Goal: Information Seeking & Learning: Learn about a topic

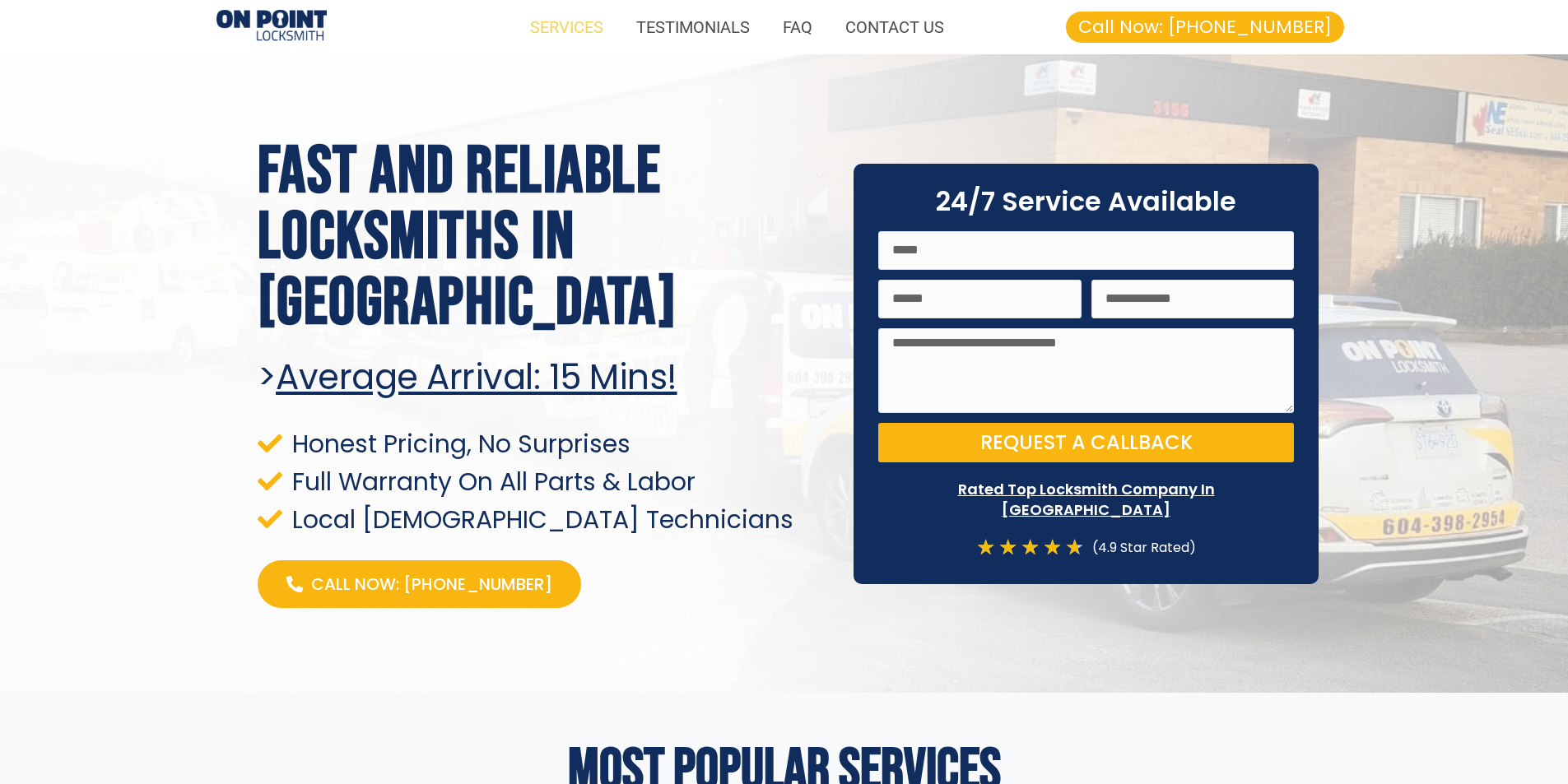
click at [567, 24] on link "SERVICES" at bounding box center [566, 26] width 106 height 38
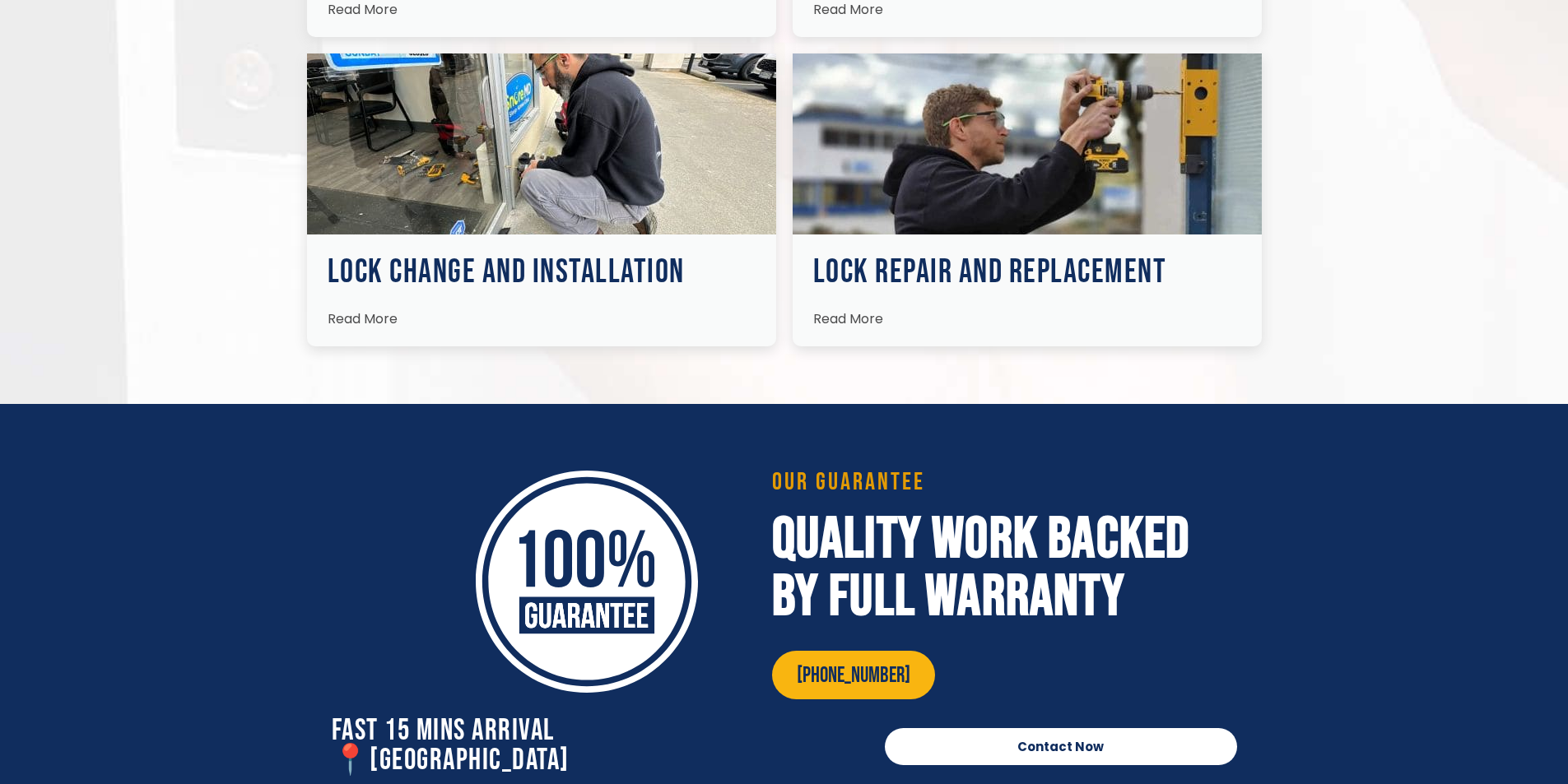
scroll to position [2421, 0]
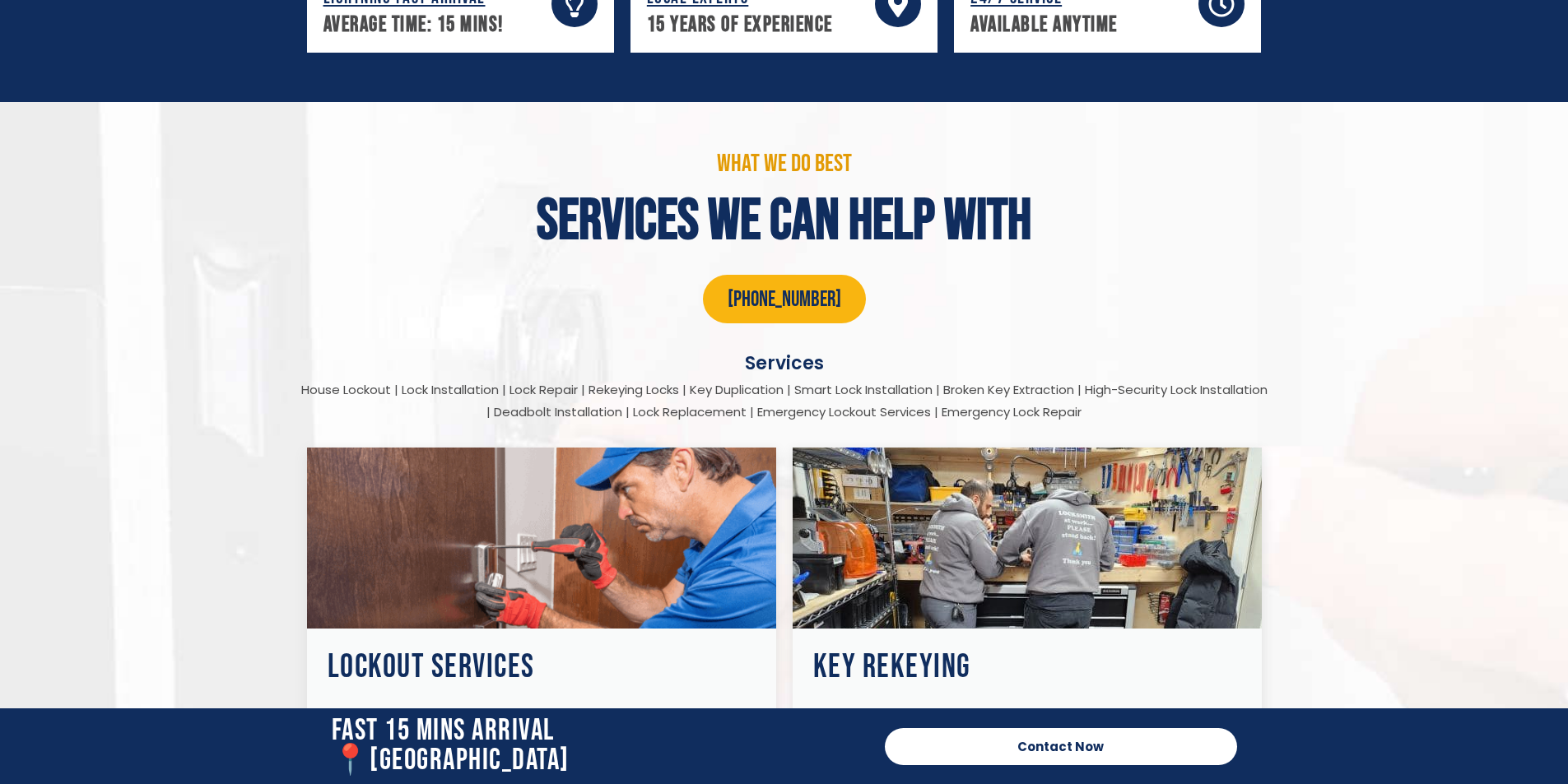
scroll to position [2304, 0]
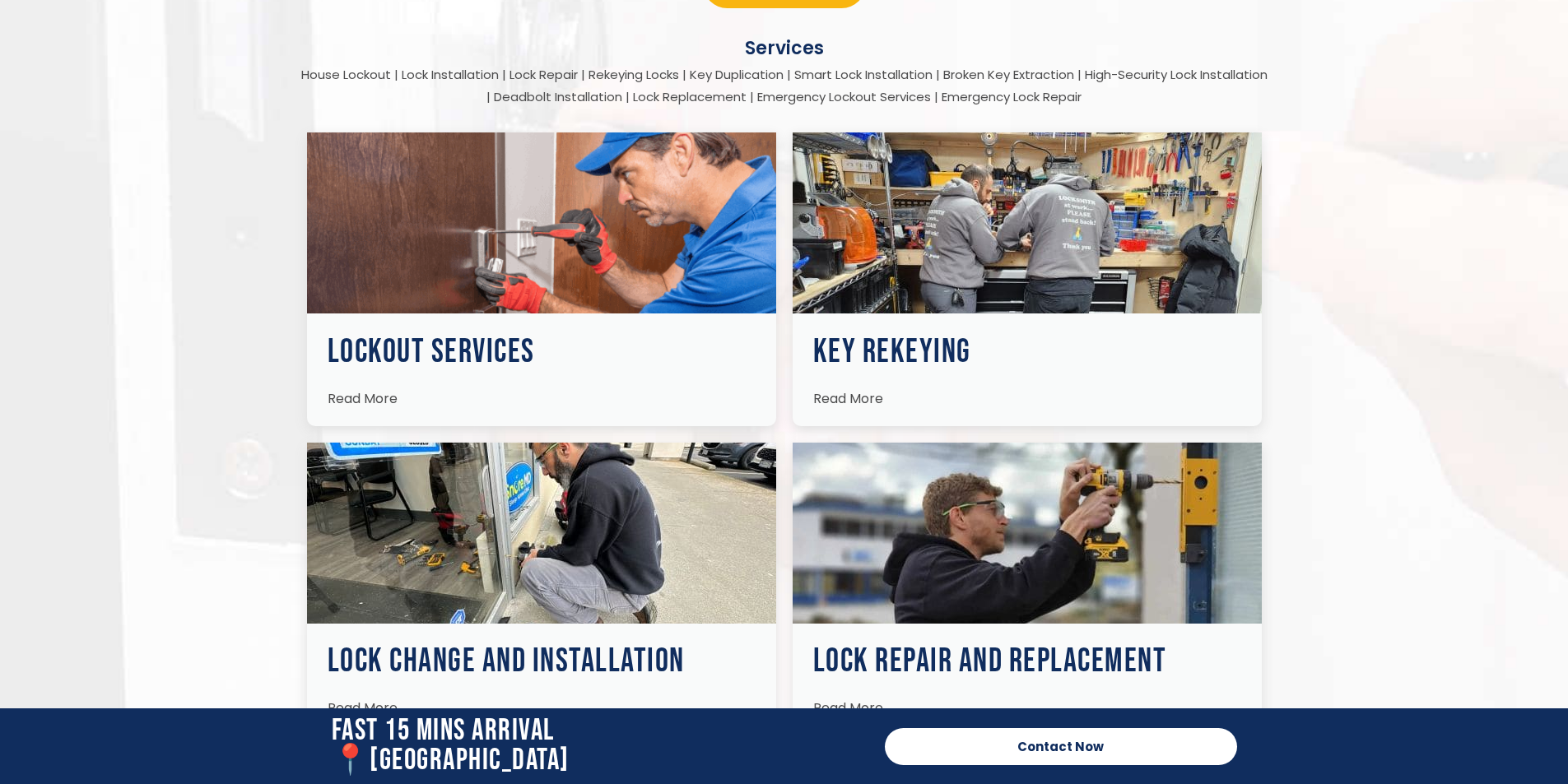
click at [376, 397] on span "Read More" at bounding box center [363, 399] width 70 height 19
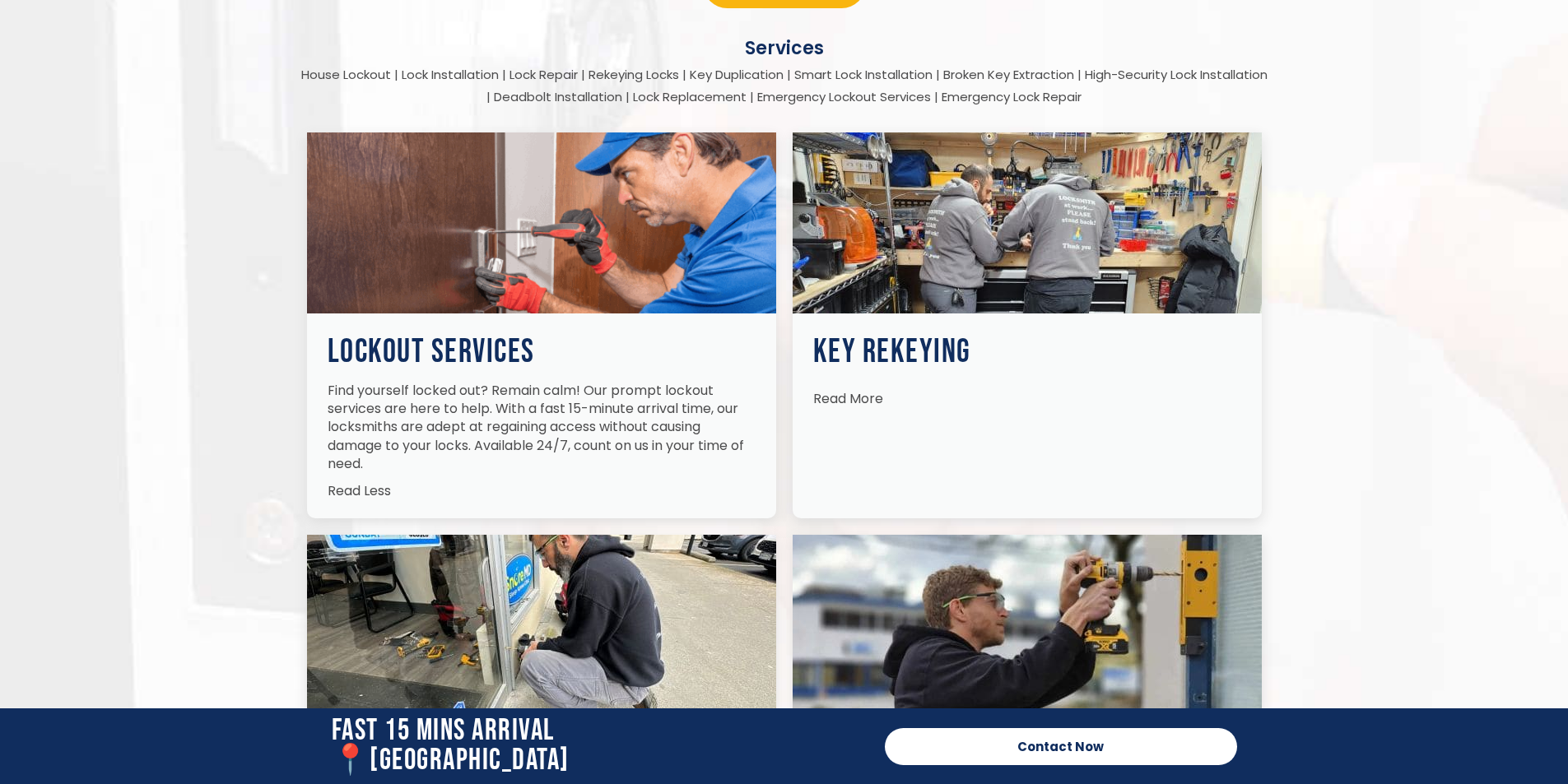
click at [360, 485] on span "Read Less" at bounding box center [359, 491] width 63 height 19
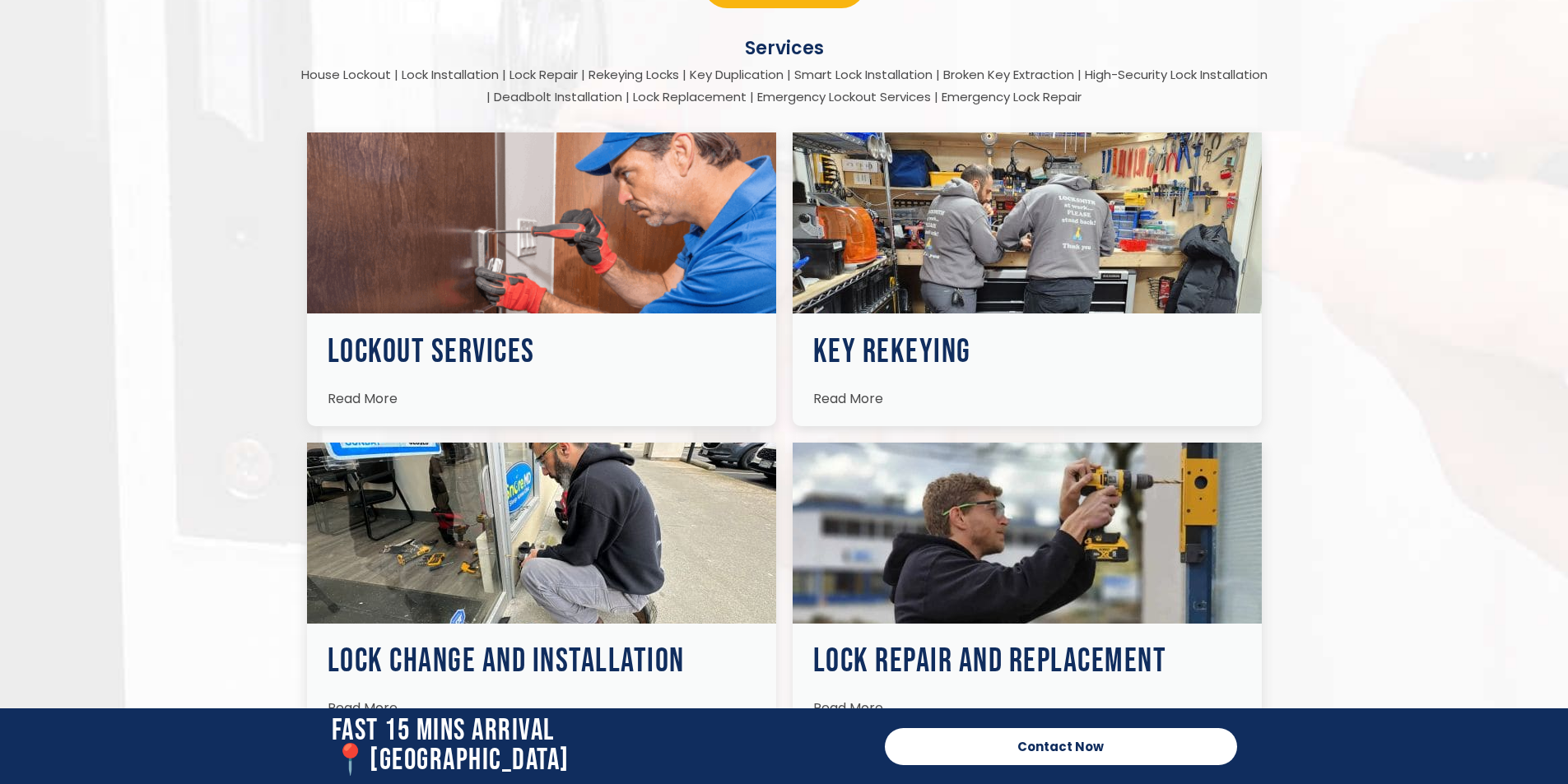
click at [506, 283] on img at bounding box center [541, 223] width 470 height 181
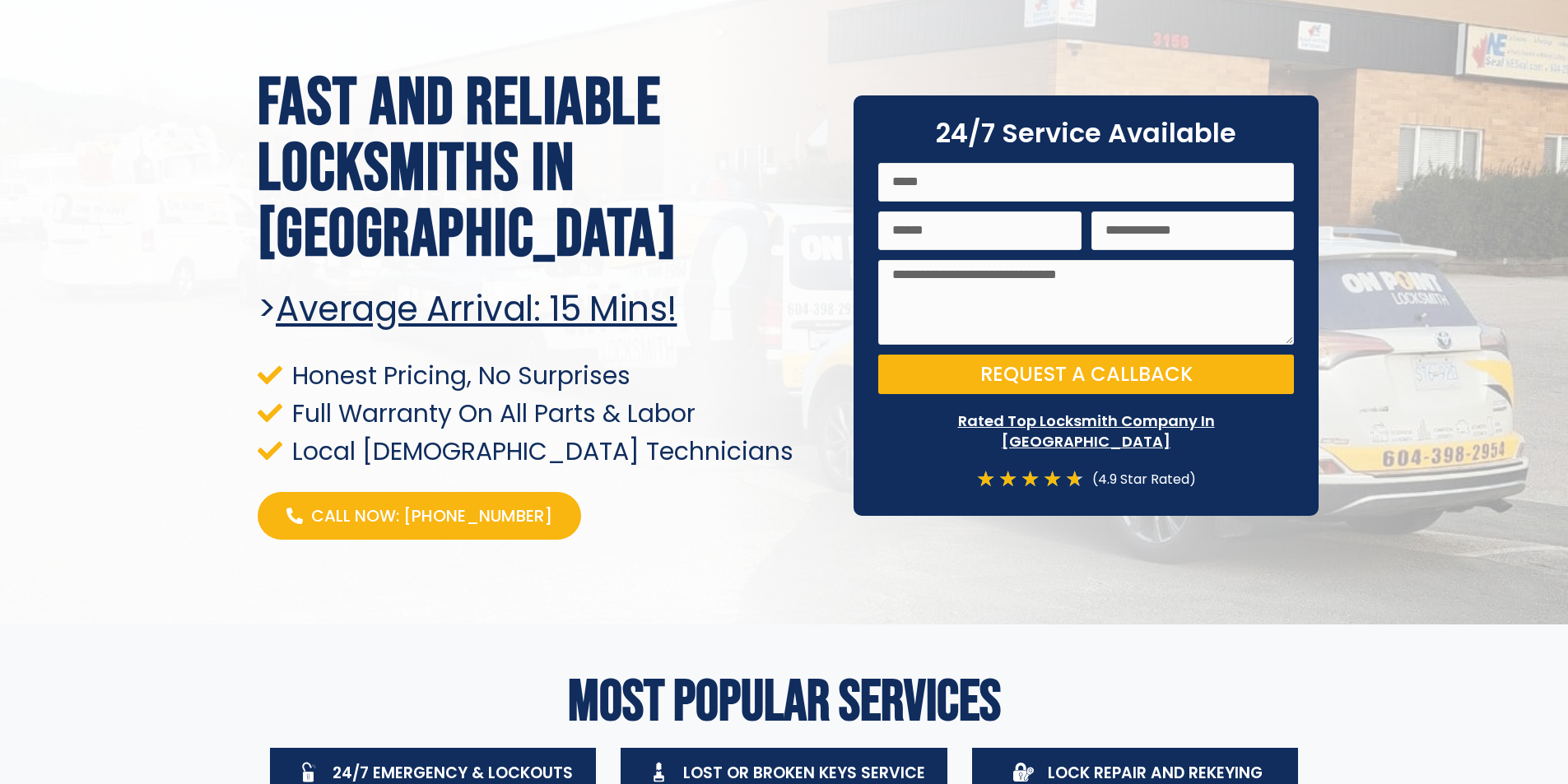
scroll to position [0, 0]
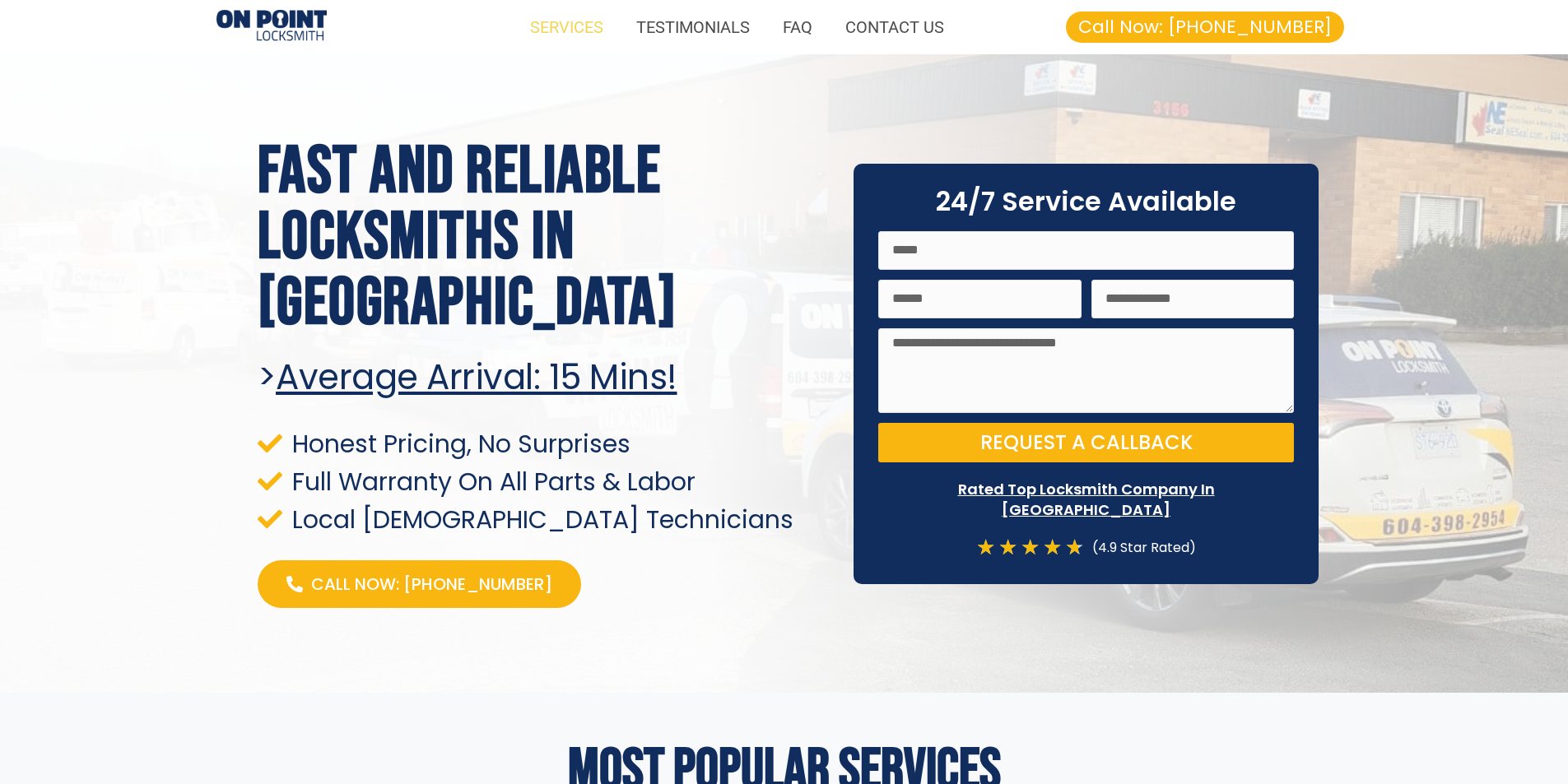
click at [545, 26] on link "SERVICES" at bounding box center [566, 26] width 106 height 38
